Goal: Task Accomplishment & Management: Manage account settings

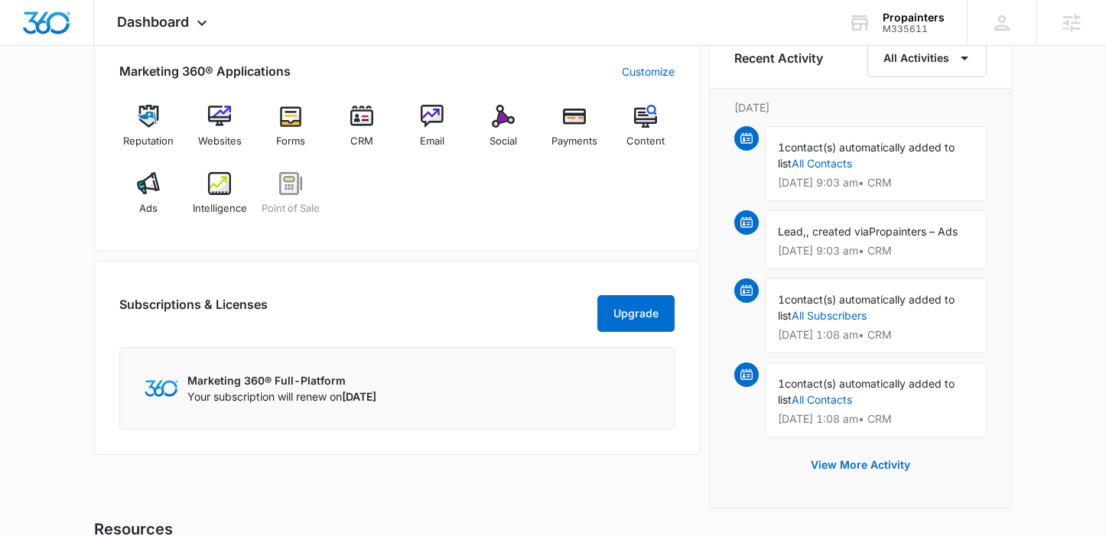
scroll to position [84, 0]
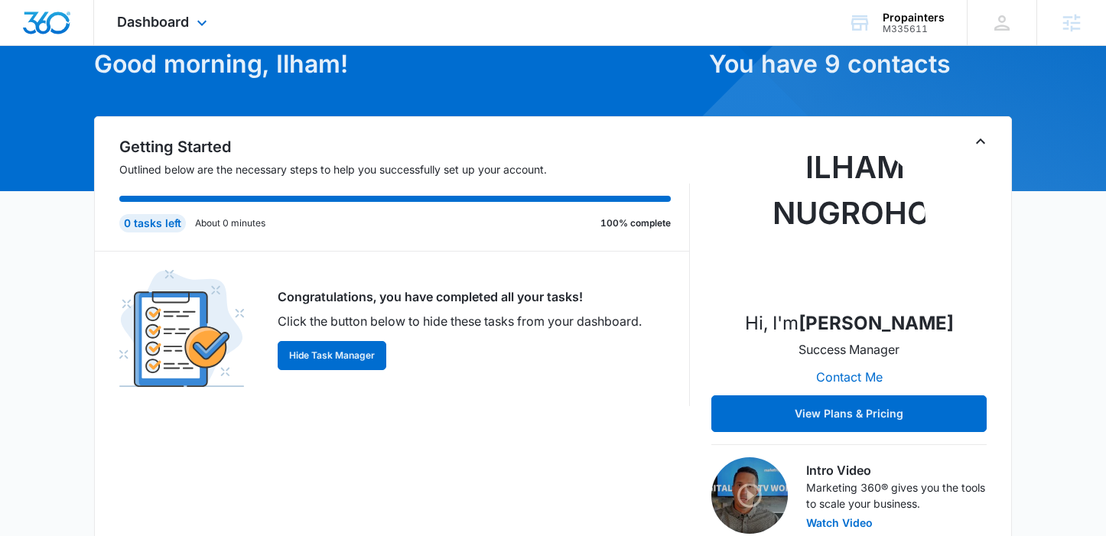
click at [125, 13] on div "Dashboard Apps Reputation Websites Forms CRM Email Social Payments POS Content …" at bounding box center [164, 22] width 140 height 45
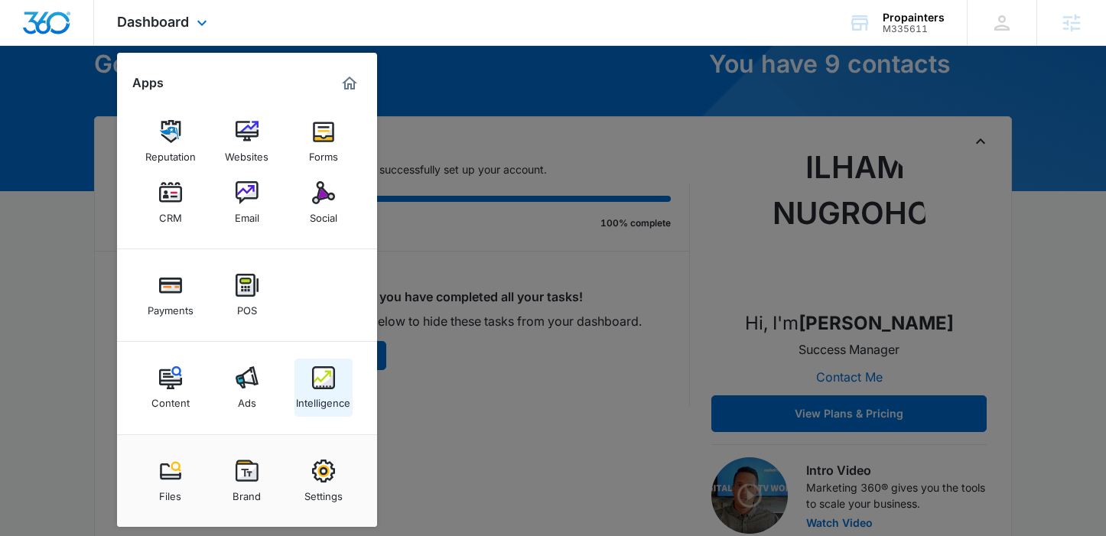
click at [320, 382] on img at bounding box center [323, 377] width 23 height 23
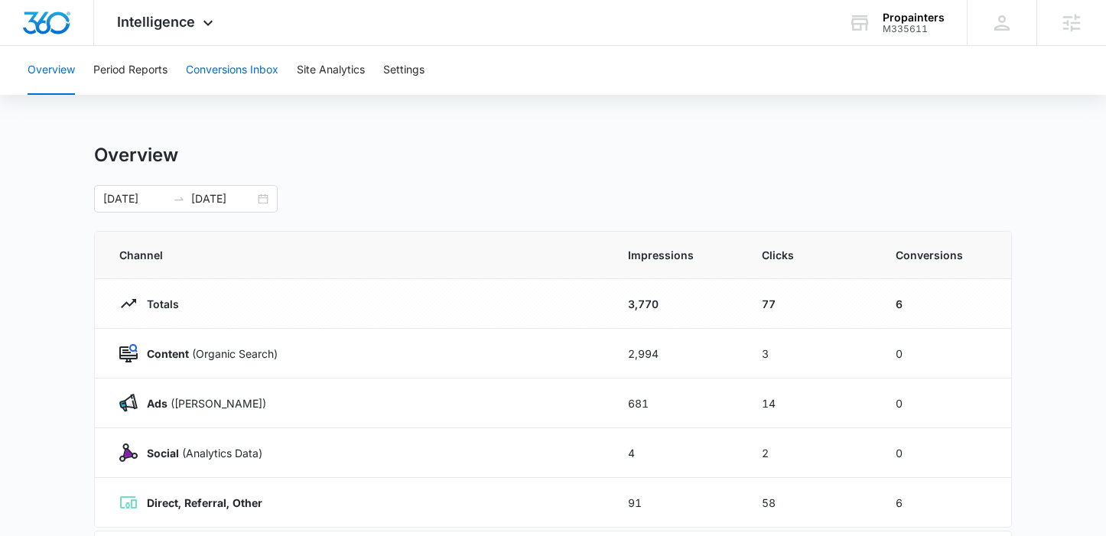
click at [271, 80] on button "Conversions Inbox" at bounding box center [232, 70] width 93 height 49
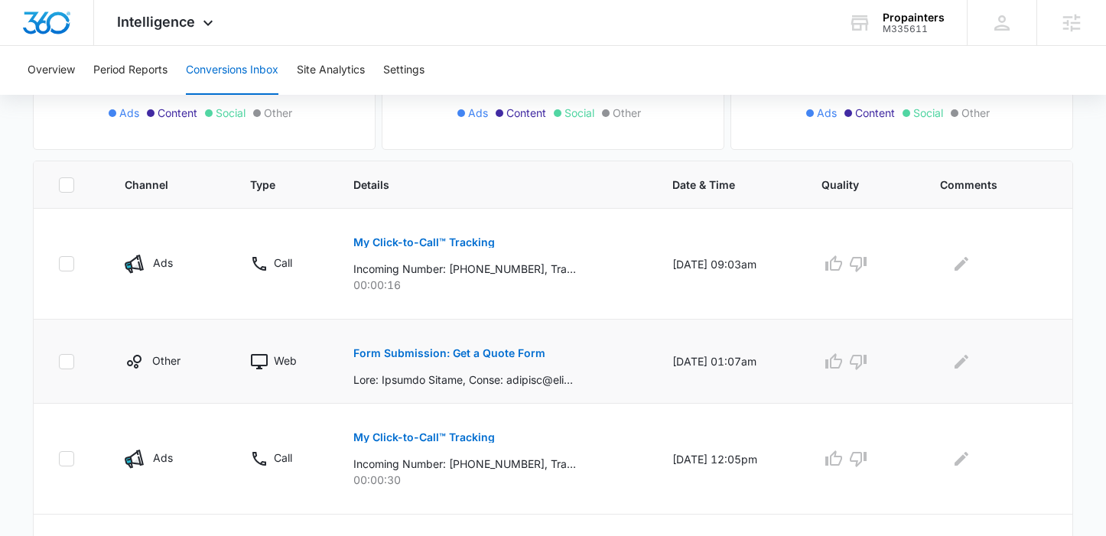
scroll to position [304, 0]
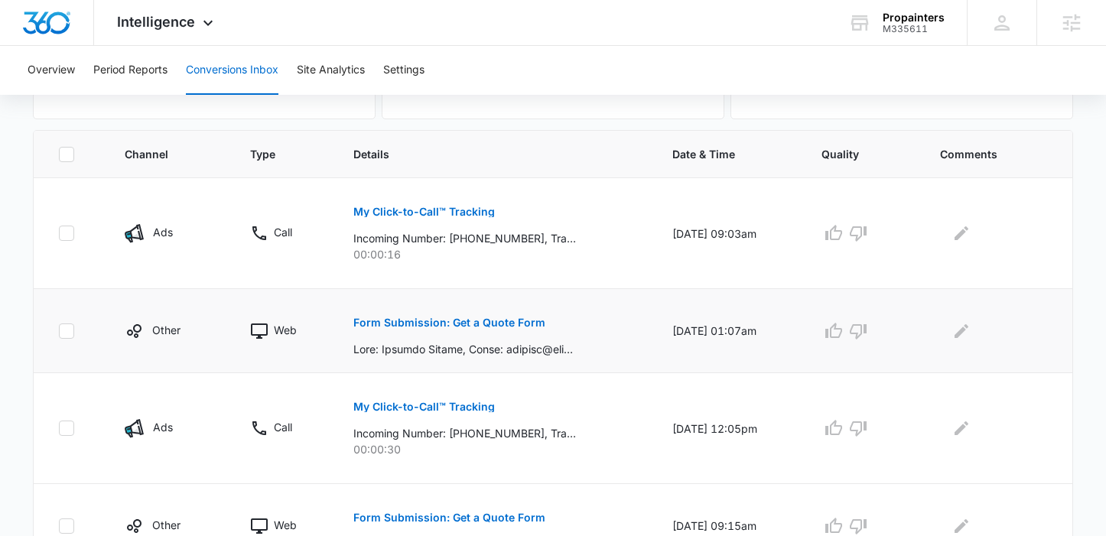
click at [416, 324] on p "Form Submission: Get a Quote Form" at bounding box center [449, 322] width 192 height 11
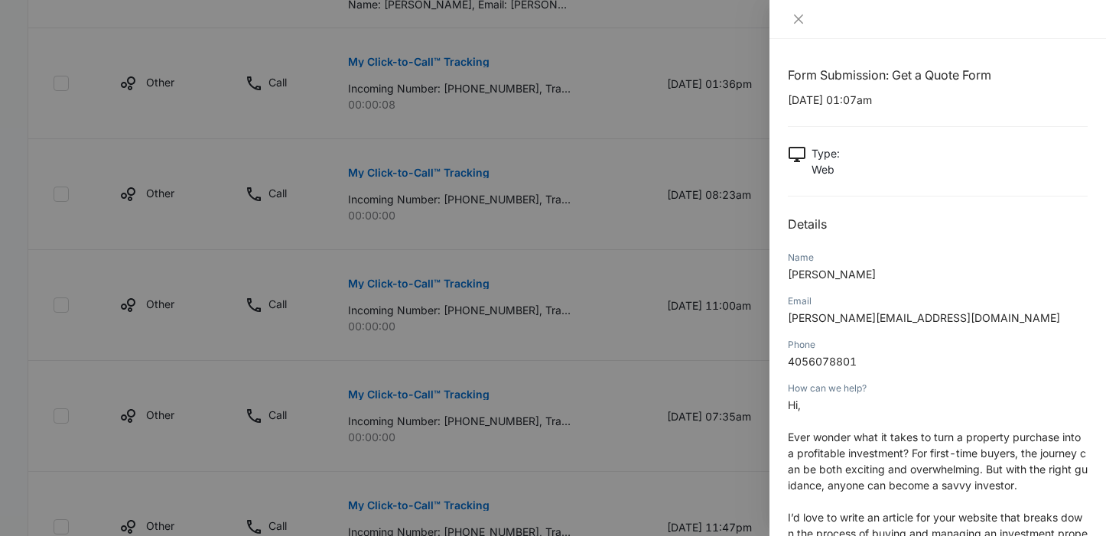
scroll to position [317, 0]
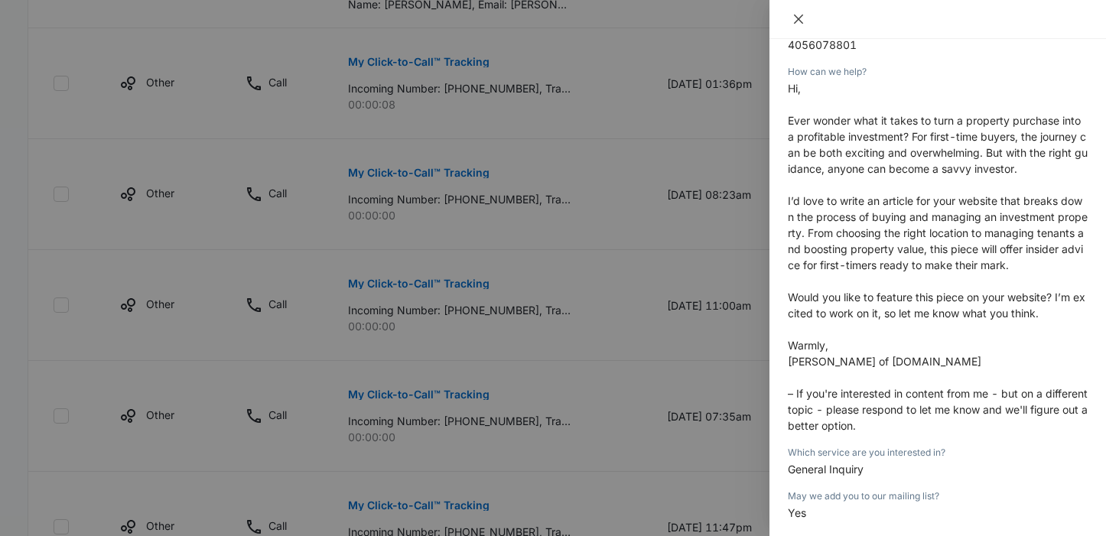
click at [799, 22] on icon "close" at bounding box center [799, 19] width 12 height 12
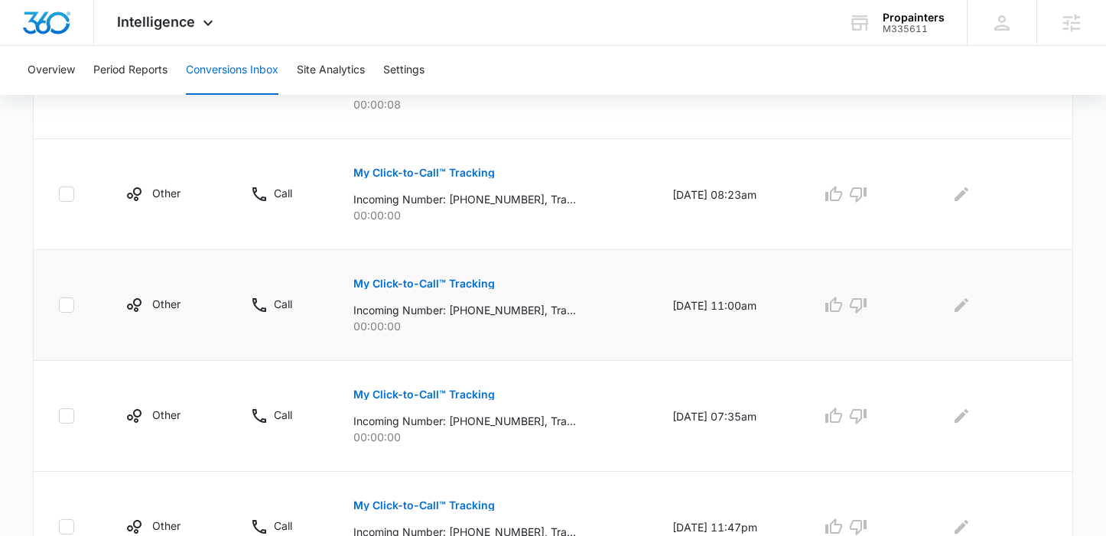
scroll to position [1022, 0]
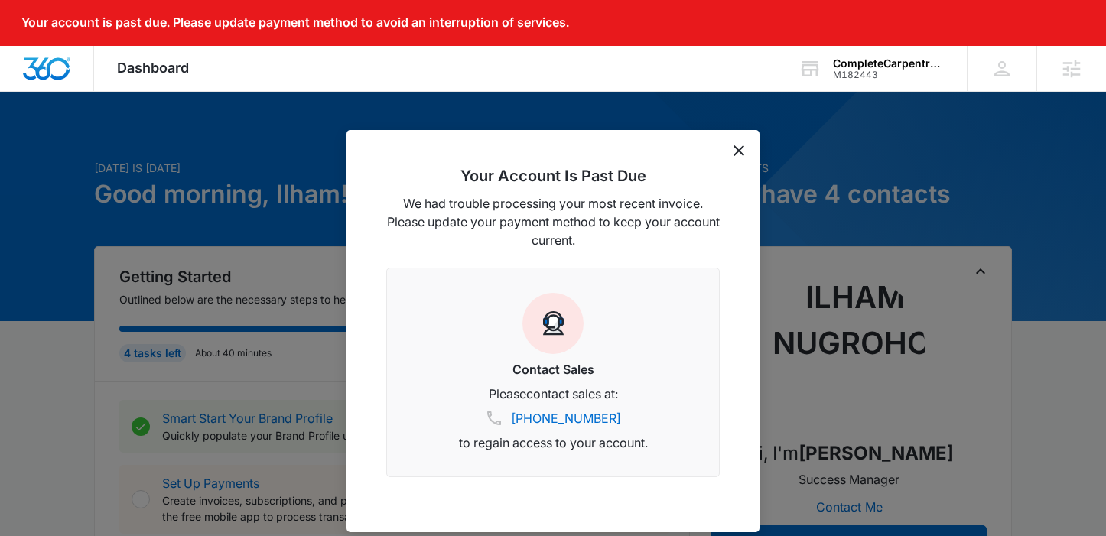
click at [740, 148] on icon "dismiss this dialog" at bounding box center [739, 150] width 11 height 11
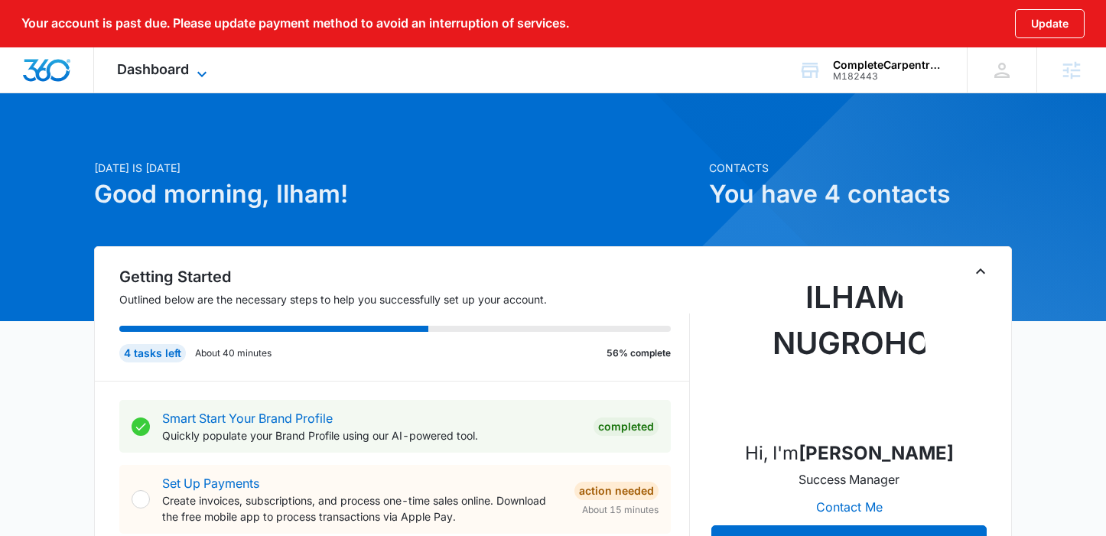
click at [142, 72] on span "Dashboard" at bounding box center [153, 69] width 72 height 16
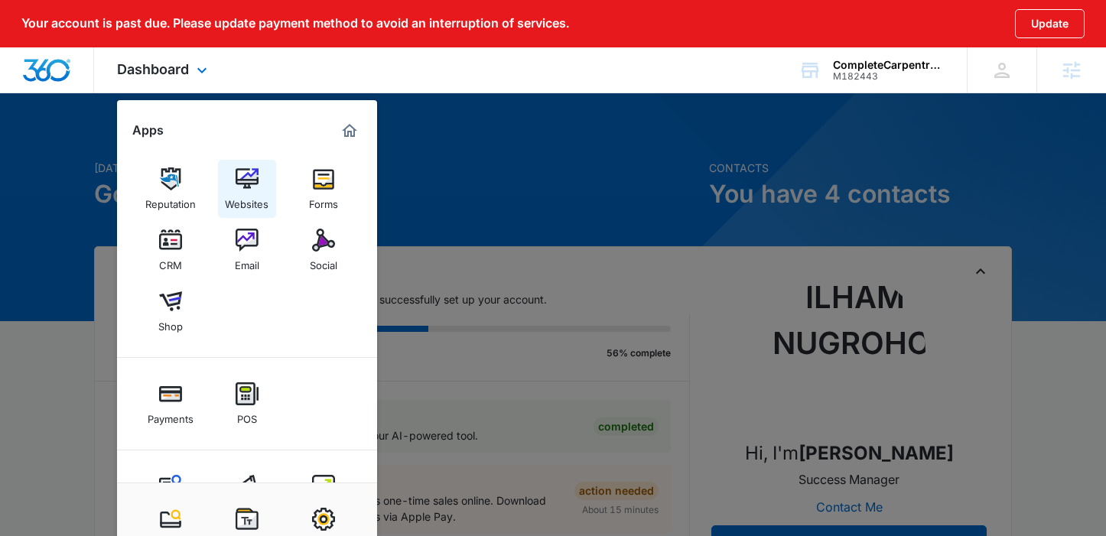
click at [225, 199] on div "Websites" at bounding box center [247, 200] width 44 height 20
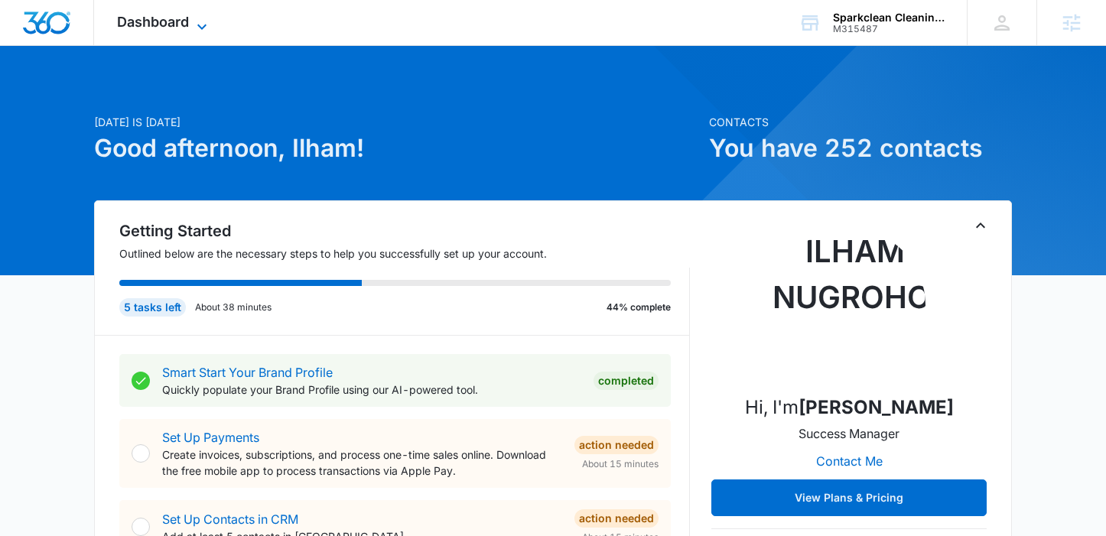
click at [210, 20] on icon at bounding box center [202, 27] width 18 height 18
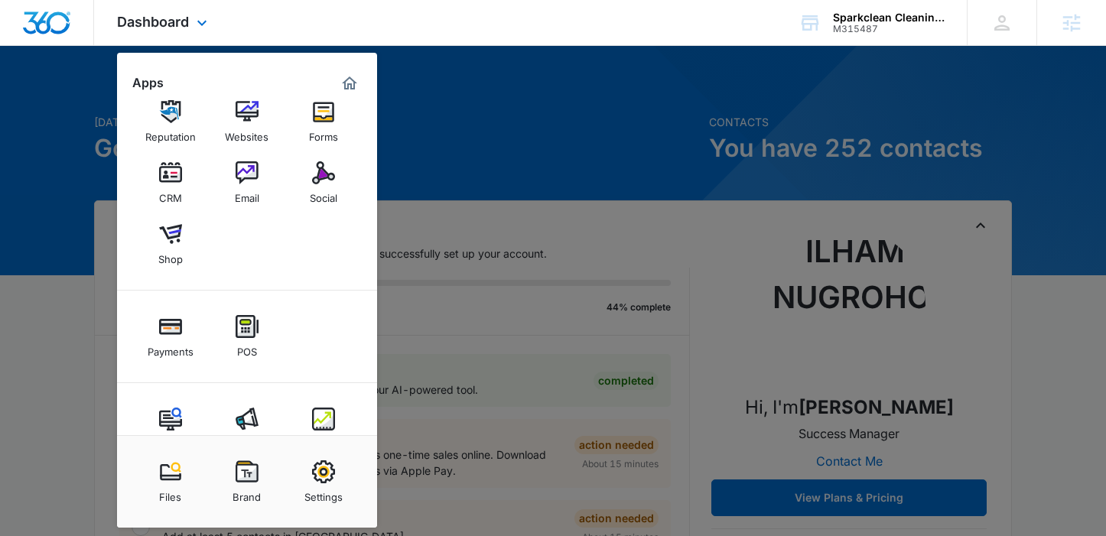
scroll to position [60, 0]
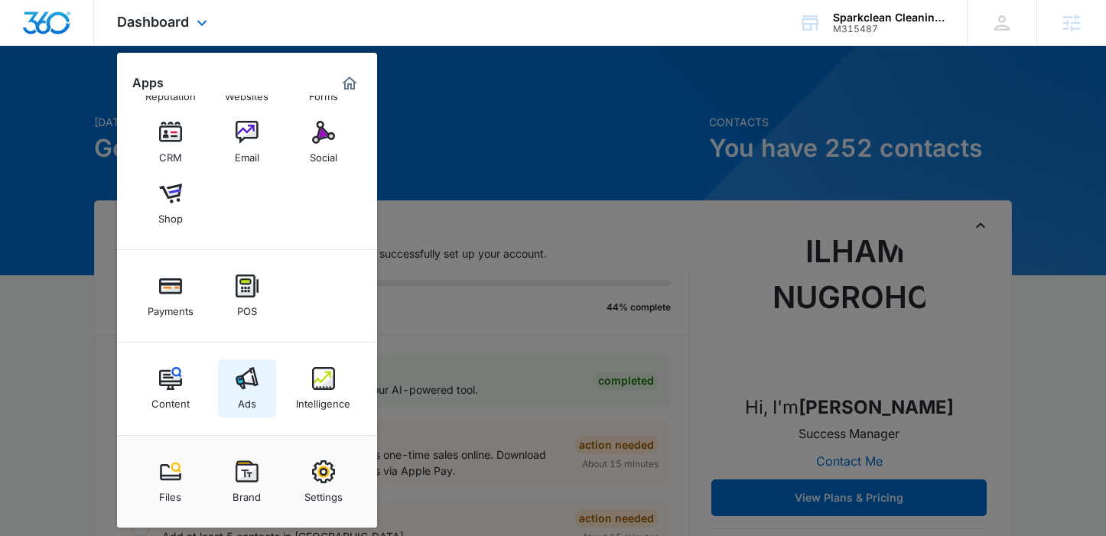
click at [246, 373] on img at bounding box center [247, 378] width 23 height 23
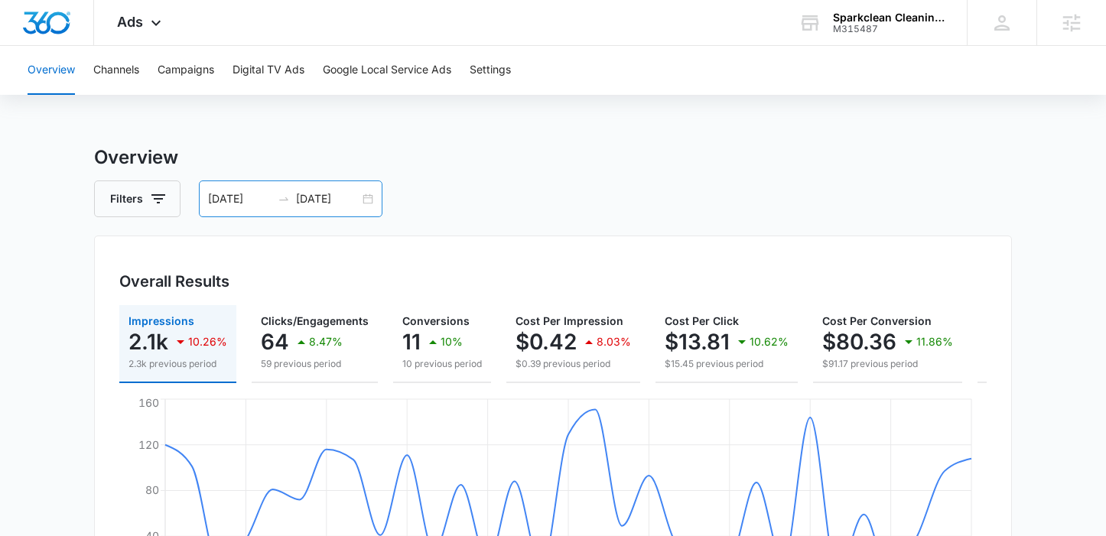
click at [373, 200] on div "07/01/2025 07/31/2025" at bounding box center [291, 199] width 184 height 37
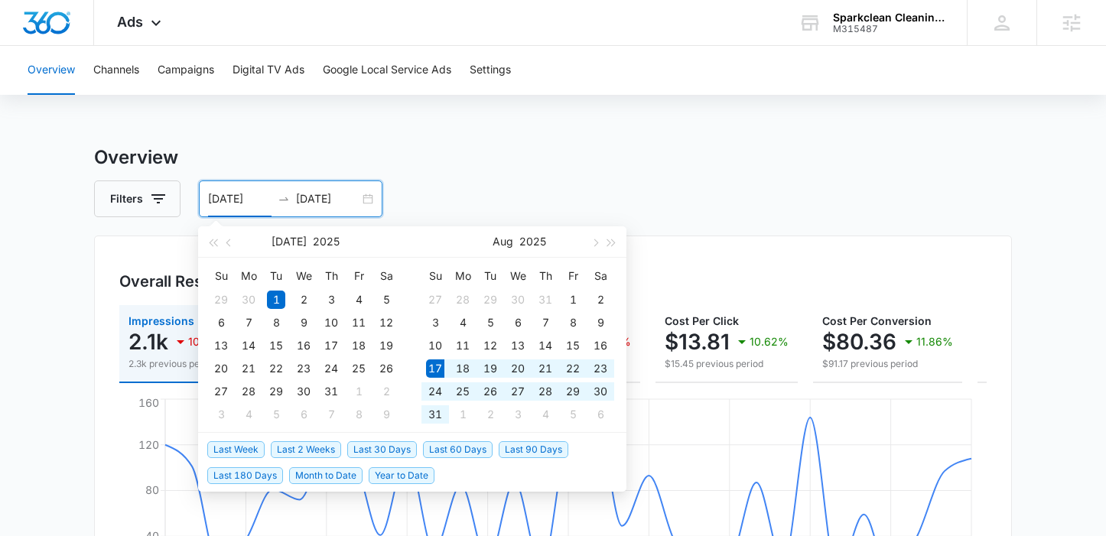
click at [385, 448] on span "Last 30 Days" at bounding box center [382, 449] width 70 height 17
type input "08/17/2025"
type input "09/16/2025"
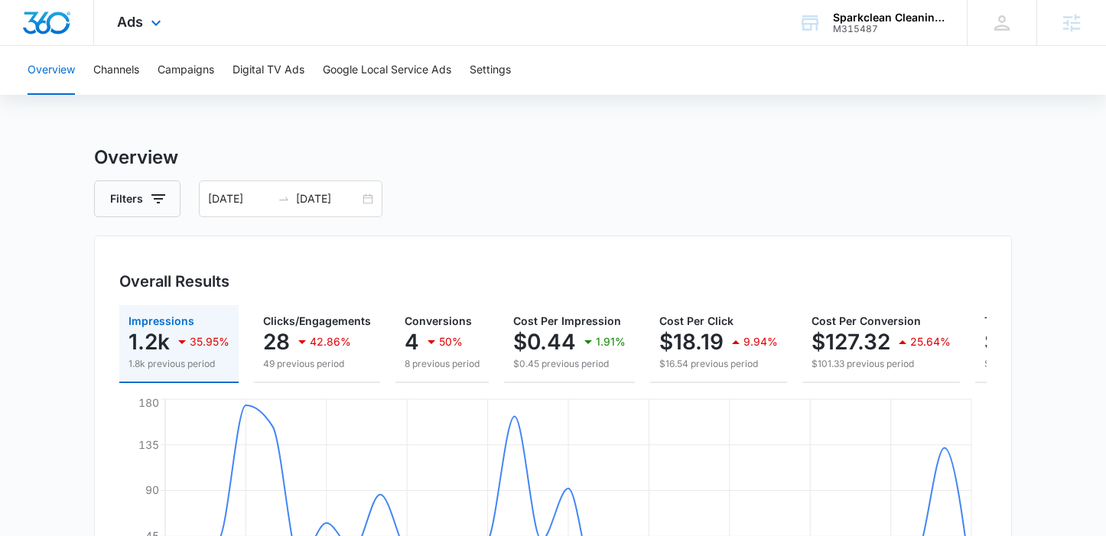
click at [138, 40] on div "Ads Apps Reputation Websites Forms CRM Email Social Shop Payments POS Content A…" at bounding box center [141, 22] width 94 height 45
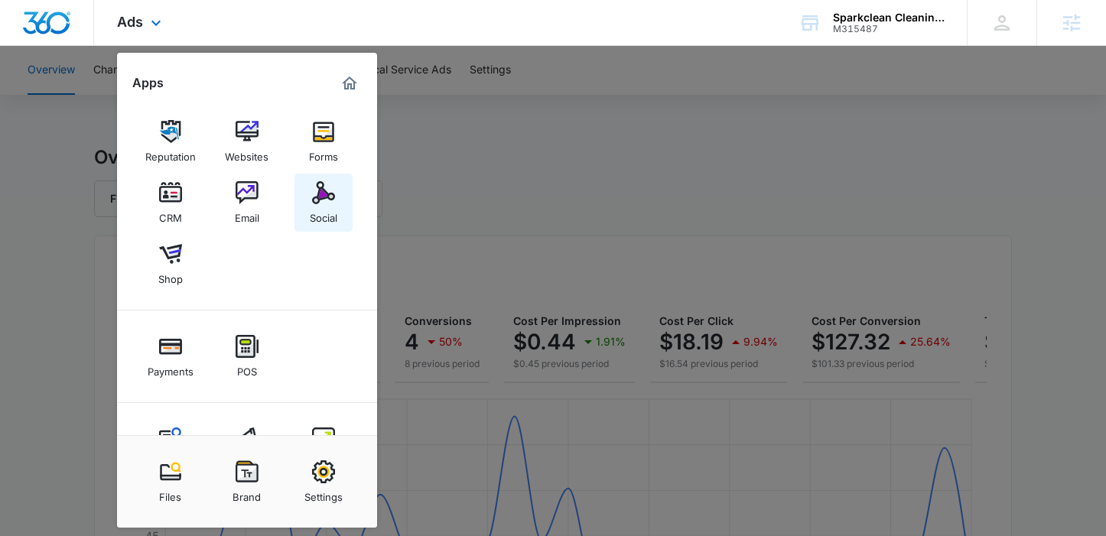
click at [322, 195] on img at bounding box center [323, 192] width 23 height 23
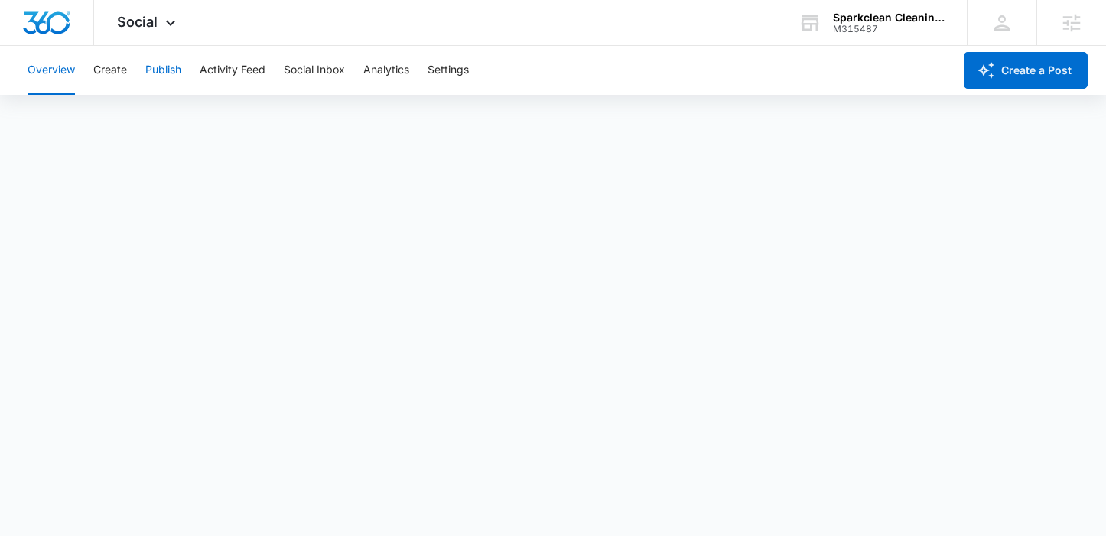
click at [168, 63] on button "Publish" at bounding box center [163, 70] width 36 height 49
